Goal: Register for event/course

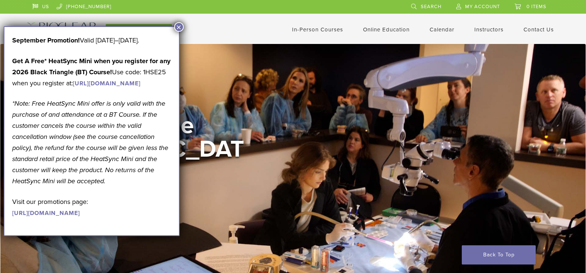
click at [299, 28] on link "In-Person Courses" at bounding box center [317, 29] width 51 height 7
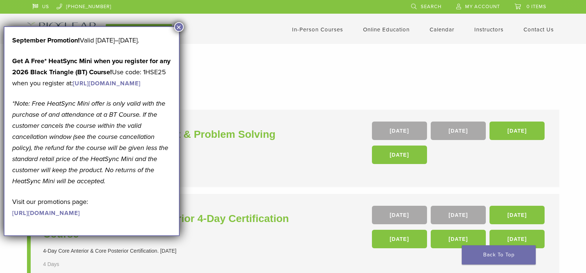
click at [179, 25] on button "×" at bounding box center [179, 27] width 10 height 10
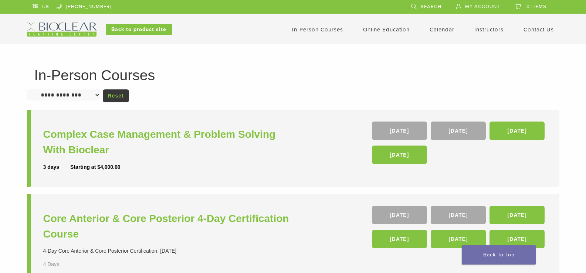
scroll to position [185, 0]
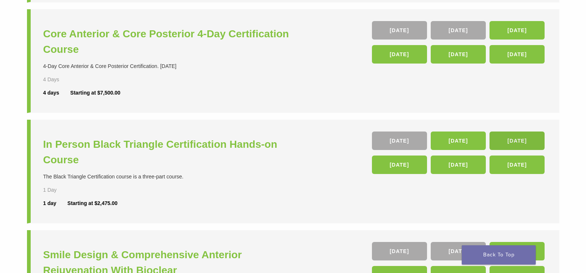
click at [525, 137] on link "[DATE]" at bounding box center [516, 141] width 55 height 18
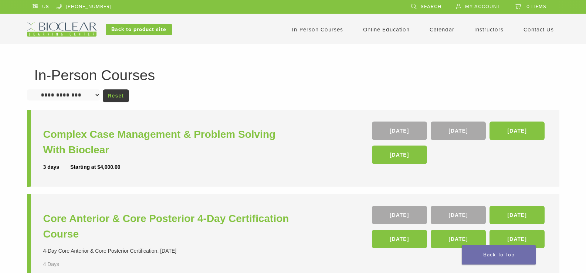
click at [486, 6] on span "My Account" at bounding box center [482, 7] width 35 height 6
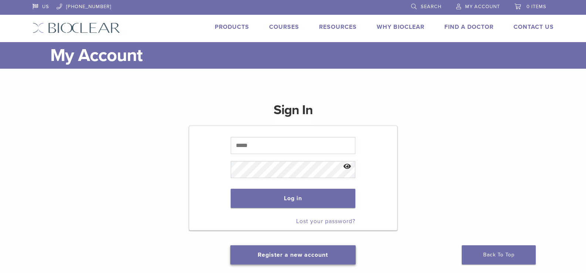
click at [297, 258] on link "Register a new account" at bounding box center [293, 254] width 70 height 7
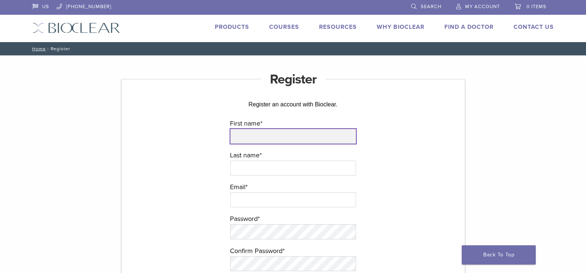
click at [249, 133] on input "First name *" at bounding box center [293, 136] width 126 height 15
type input "******"
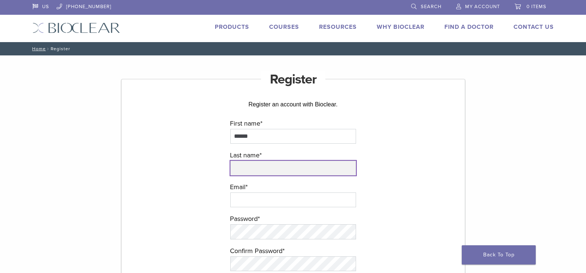
type input "*****"
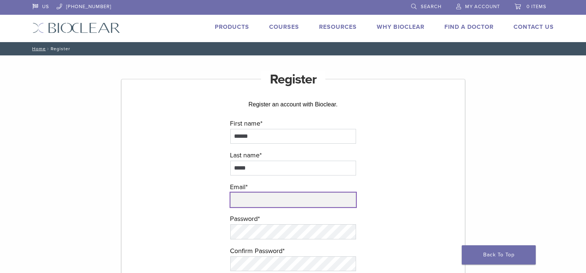
type input "**********"
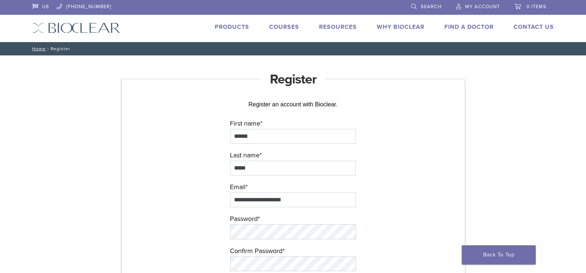
type input "*****"
click at [198, 190] on form "**********" at bounding box center [292, 260] width 221 height 285
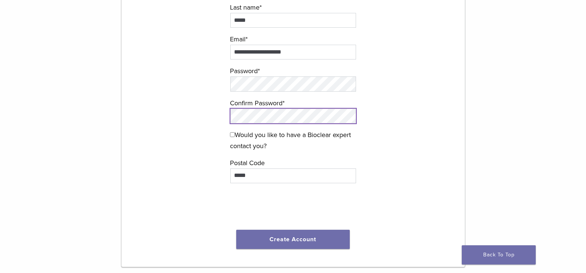
scroll to position [185, 0]
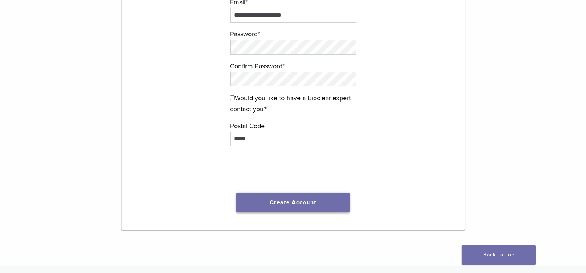
click at [270, 202] on button "Create Account" at bounding box center [293, 202] width 114 height 19
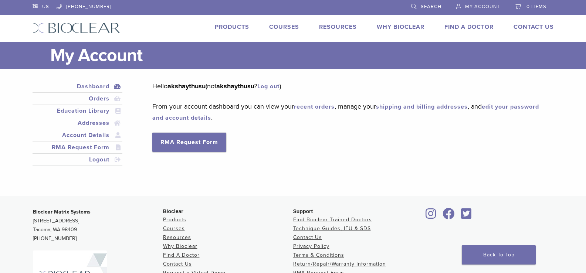
click at [282, 26] on link "Courses" at bounding box center [284, 26] width 30 height 7
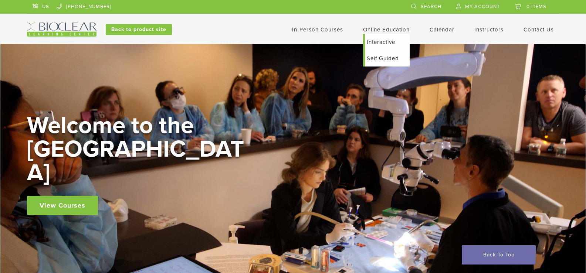
click at [379, 58] on link "Self Guided" at bounding box center [387, 58] width 45 height 16
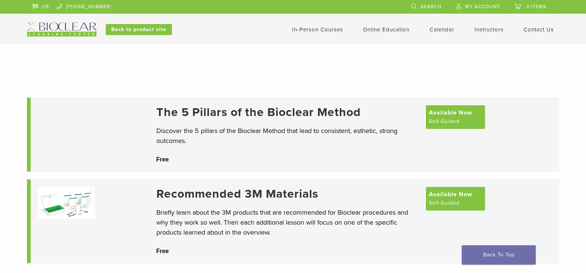
scroll to position [37, 0]
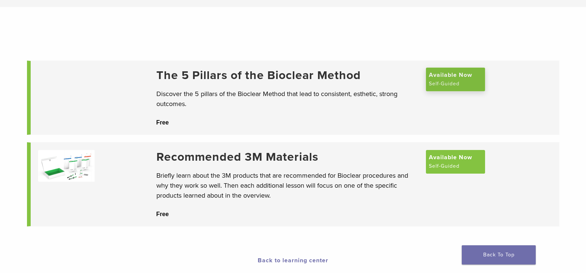
click at [438, 79] on span "Available Now" at bounding box center [450, 75] width 43 height 9
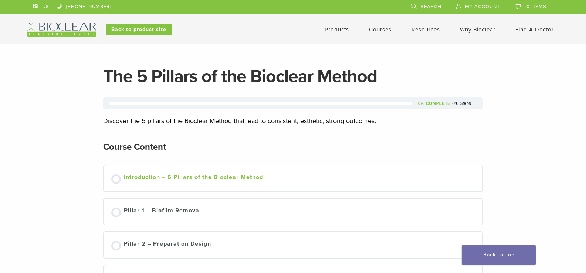
click at [130, 177] on div "Introduction – 5 Pillars of the Bioclear Method" at bounding box center [193, 178] width 139 height 11
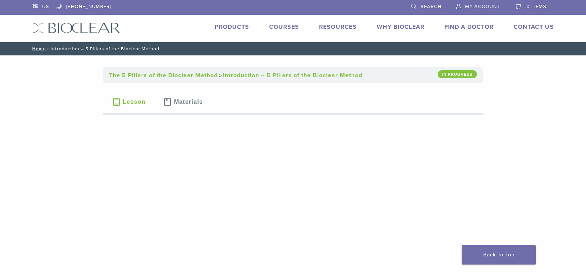
click at [291, 29] on link "Courses" at bounding box center [284, 26] width 30 height 7
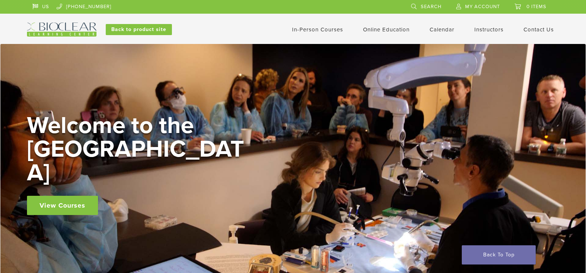
click at [330, 29] on link "In-Person Courses" at bounding box center [317, 29] width 51 height 7
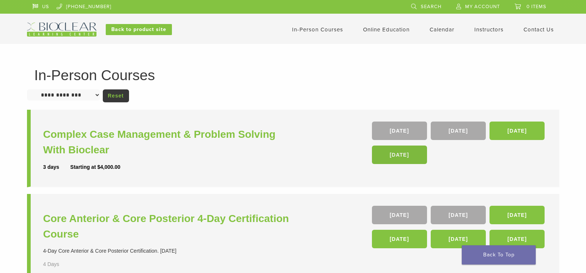
scroll to position [111, 0]
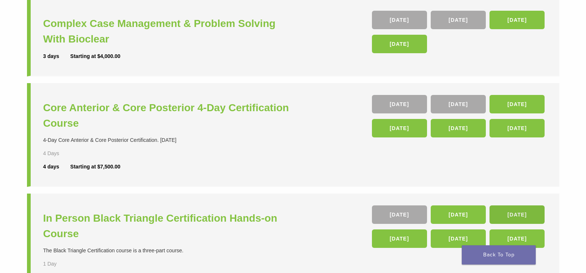
click at [508, 212] on link "23 Jan 26" at bounding box center [516, 214] width 55 height 18
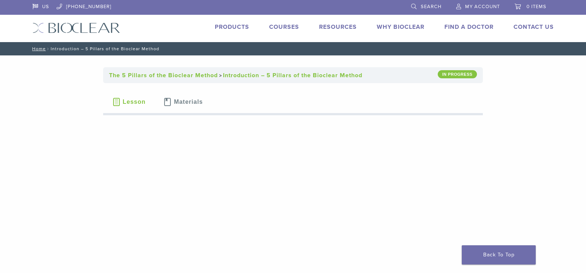
click at [487, 6] on span "My Account" at bounding box center [482, 7] width 35 height 6
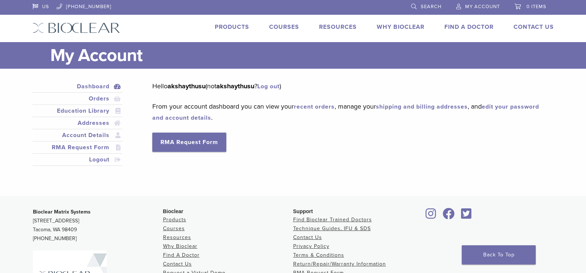
click at [288, 24] on link "Courses" at bounding box center [284, 26] width 30 height 7
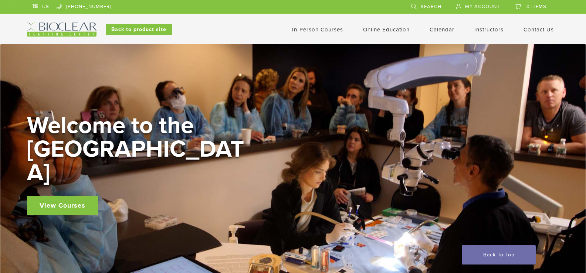
click at [486, 6] on span "My Account" at bounding box center [482, 7] width 35 height 6
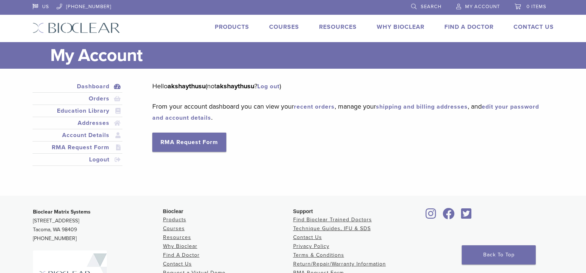
click at [290, 27] on link "Courses" at bounding box center [284, 26] width 30 height 7
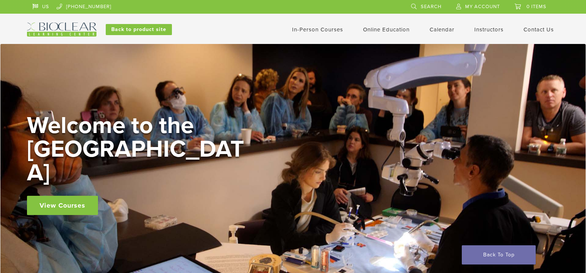
click at [332, 32] on link "In-Person Courses" at bounding box center [317, 29] width 51 height 7
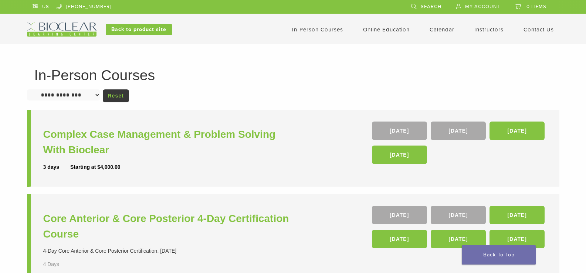
scroll to position [111, 0]
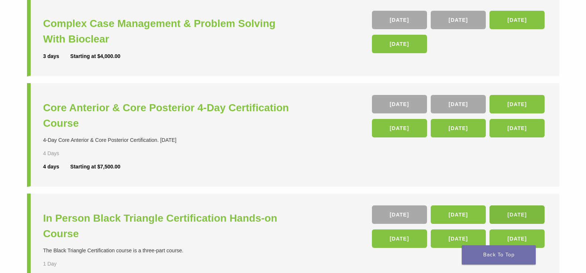
click at [539, 217] on link "[DATE]" at bounding box center [516, 214] width 55 height 18
